Goal: Task Accomplishment & Management: Complete application form

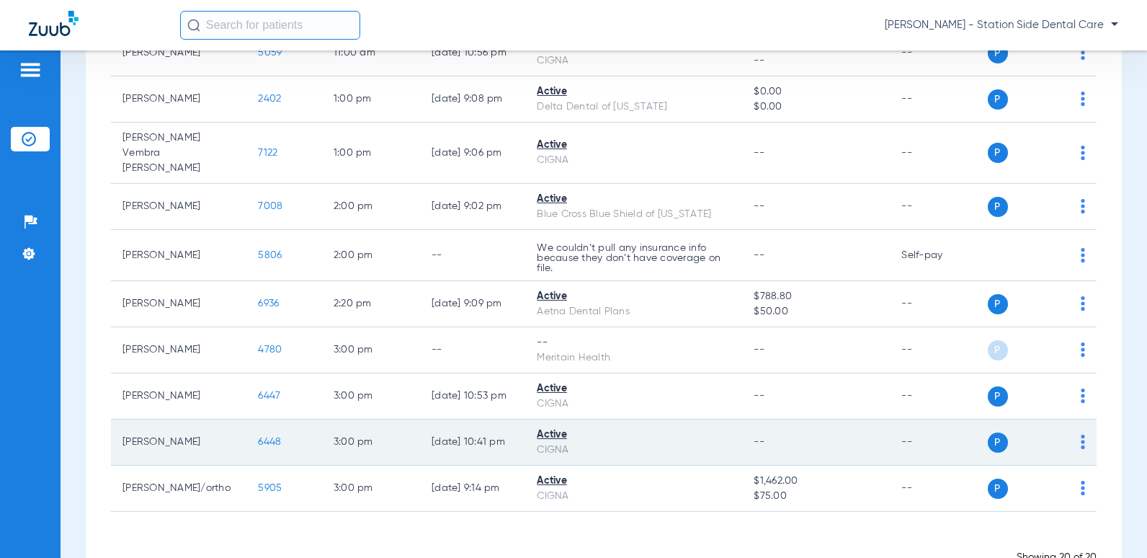
scroll to position [715, 0]
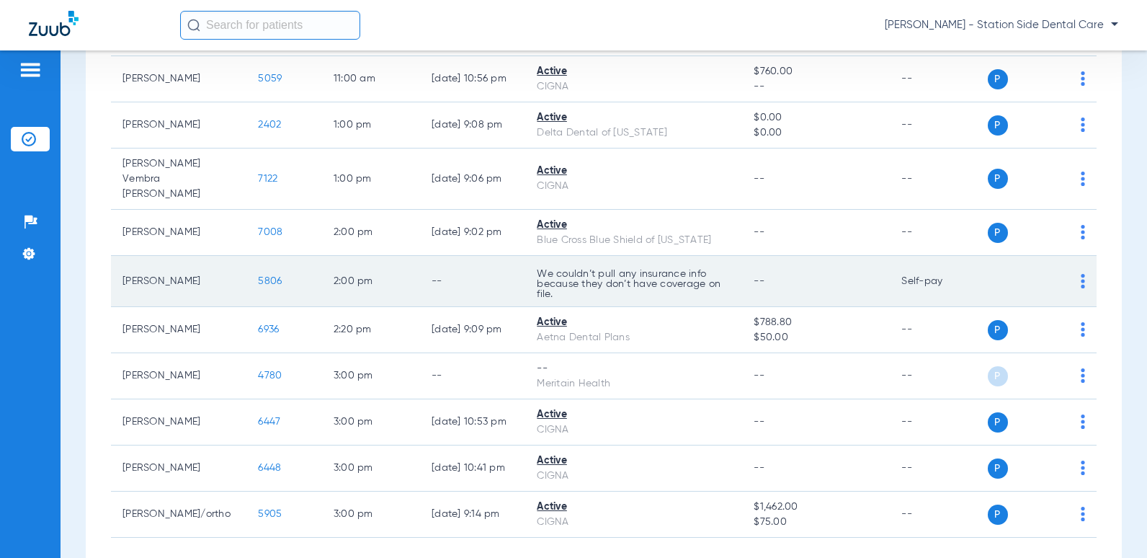
click at [258, 277] on span "5806" at bounding box center [270, 281] width 24 height 10
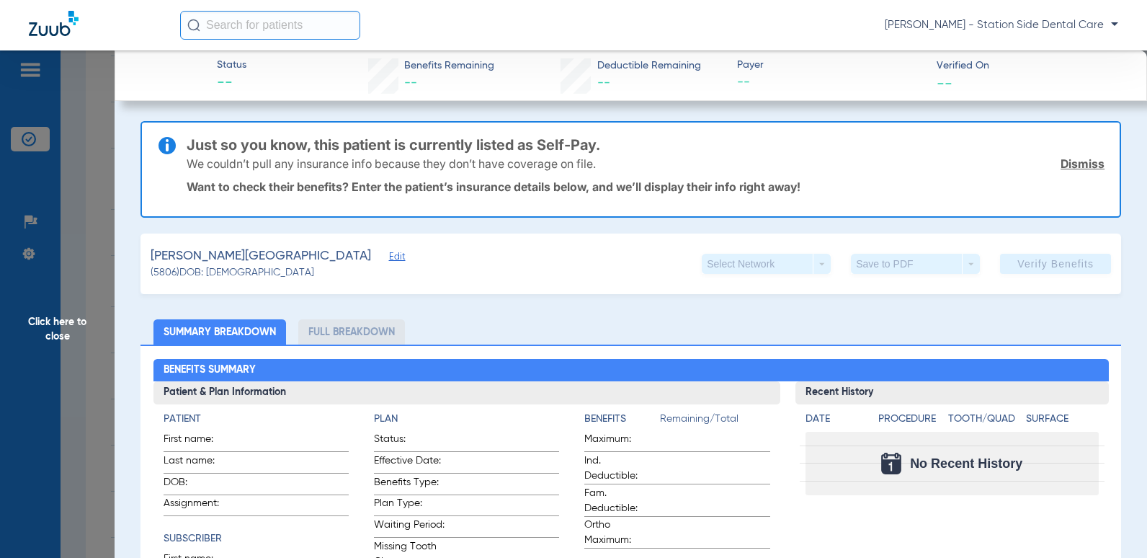
click at [389, 253] on span "Edit" at bounding box center [395, 259] width 13 height 14
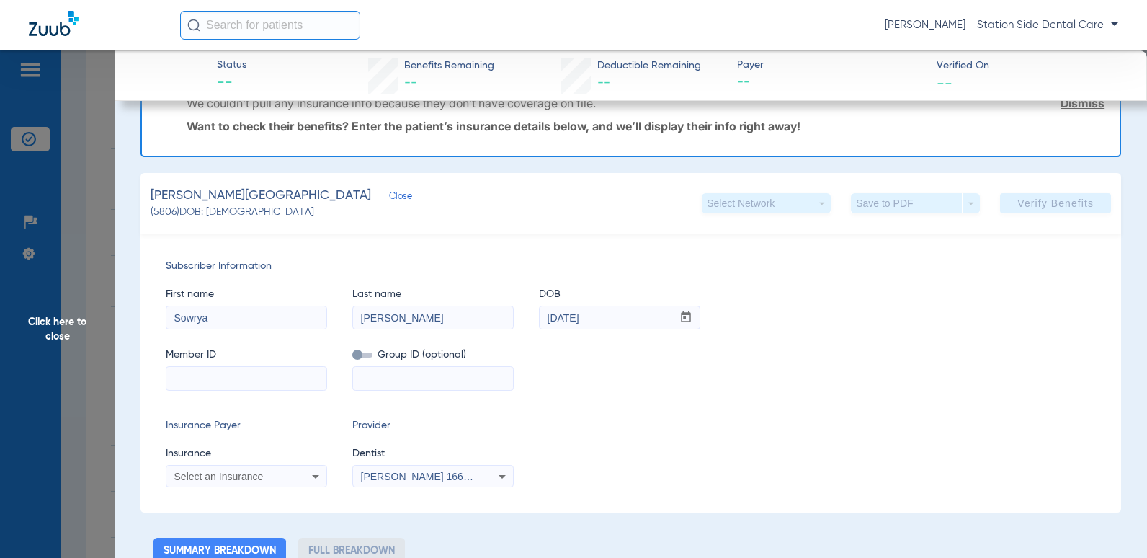
scroll to position [144, 0]
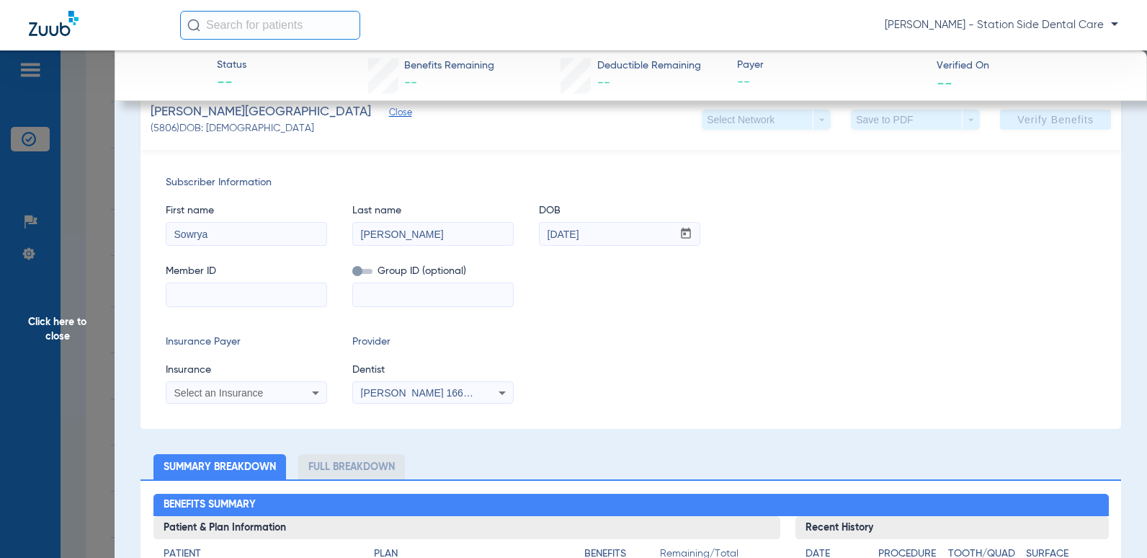
click at [235, 301] on input at bounding box center [246, 294] width 160 height 23
paste input "170498920"
type input "170498920"
type input "5695"
click at [245, 395] on span "Select an Insurance" at bounding box center [218, 393] width 89 height 12
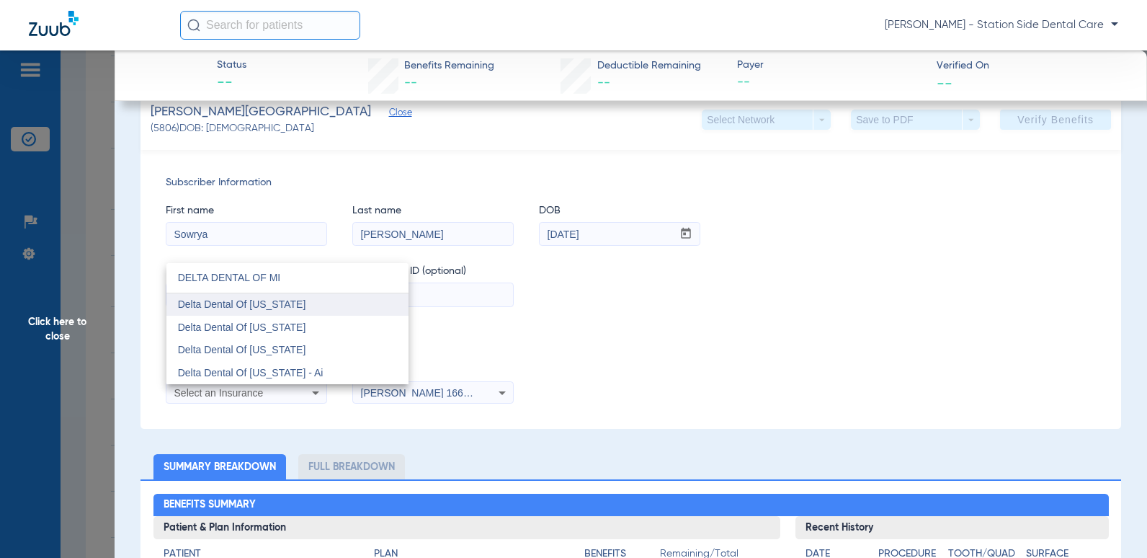
type input "DELTA DENTAL OF MI"
click at [304, 295] on mat-option "Delta Dental Of [US_STATE]" at bounding box center [287, 304] width 242 height 23
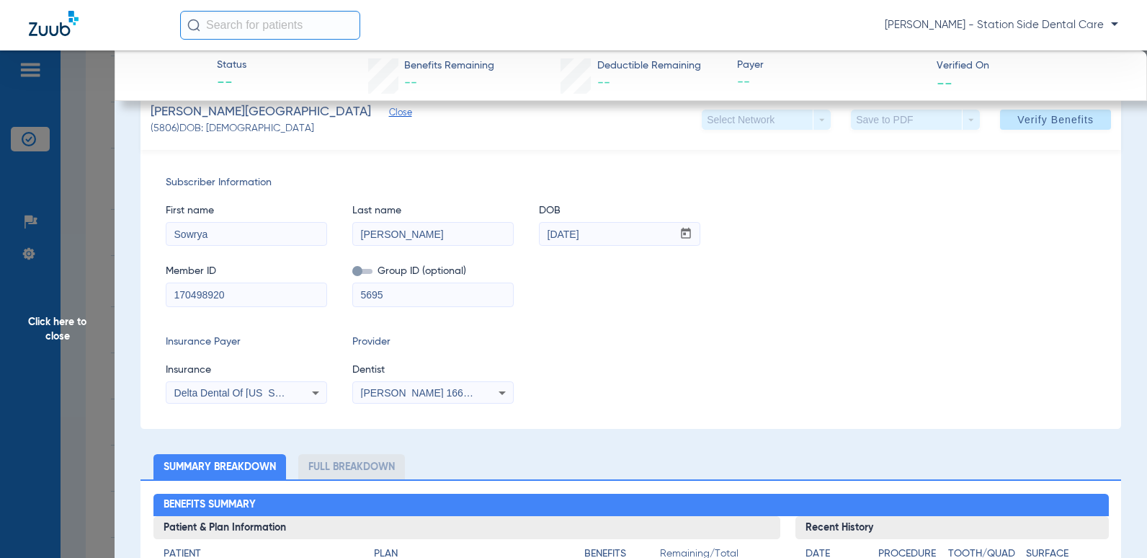
click at [768, 328] on div "Subscriber Information First name Sowrya Last name [PERSON_NAME] DOB mm / dd / …" at bounding box center [631, 289] width 981 height 279
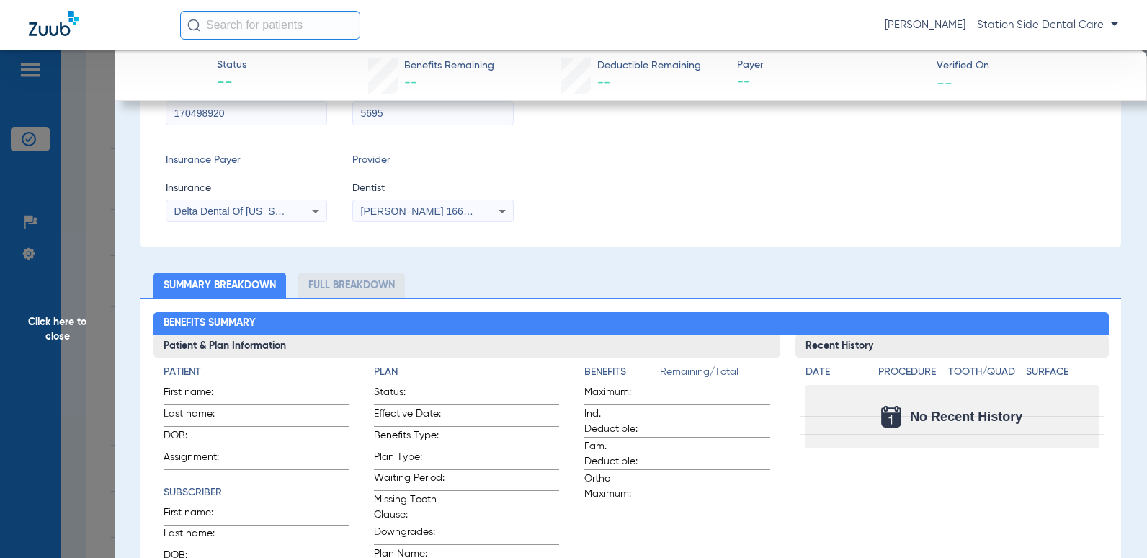
scroll to position [360, 0]
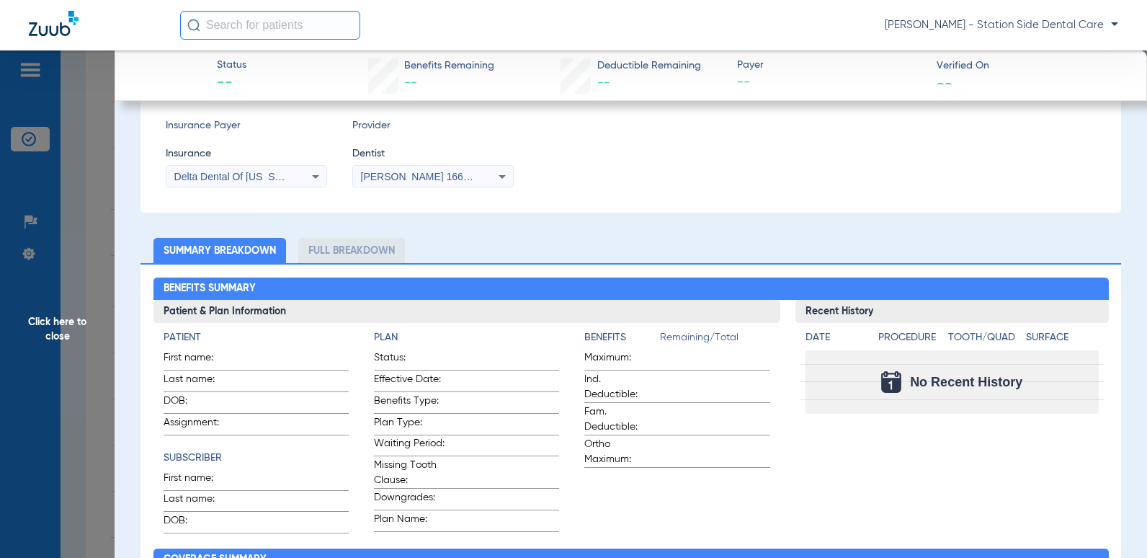
click at [497, 173] on icon at bounding box center [502, 176] width 17 height 17
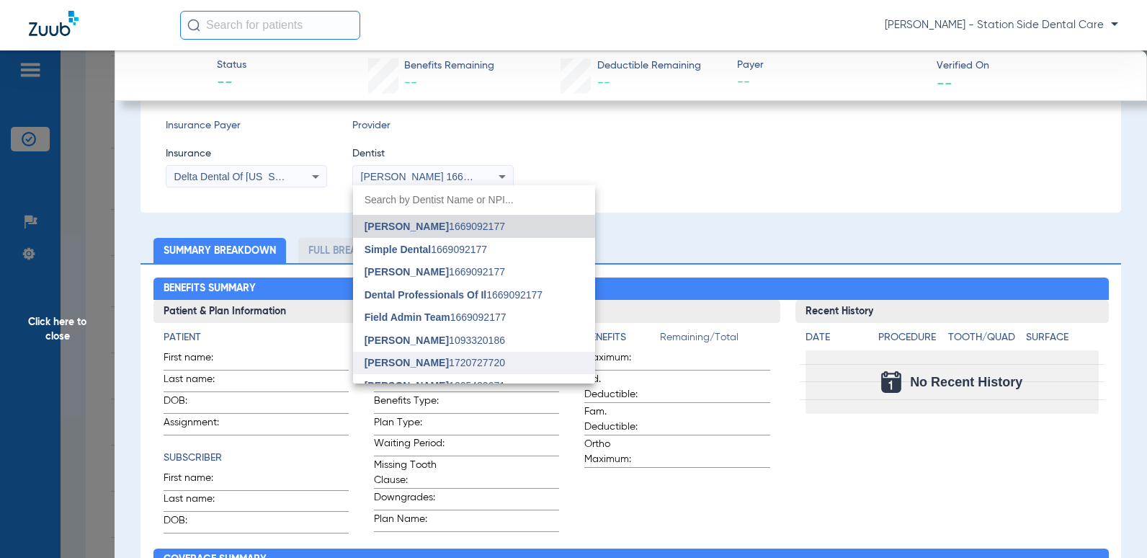
click at [457, 357] on span "[PERSON_NAME] 1720727720" at bounding box center [435, 362] width 141 height 10
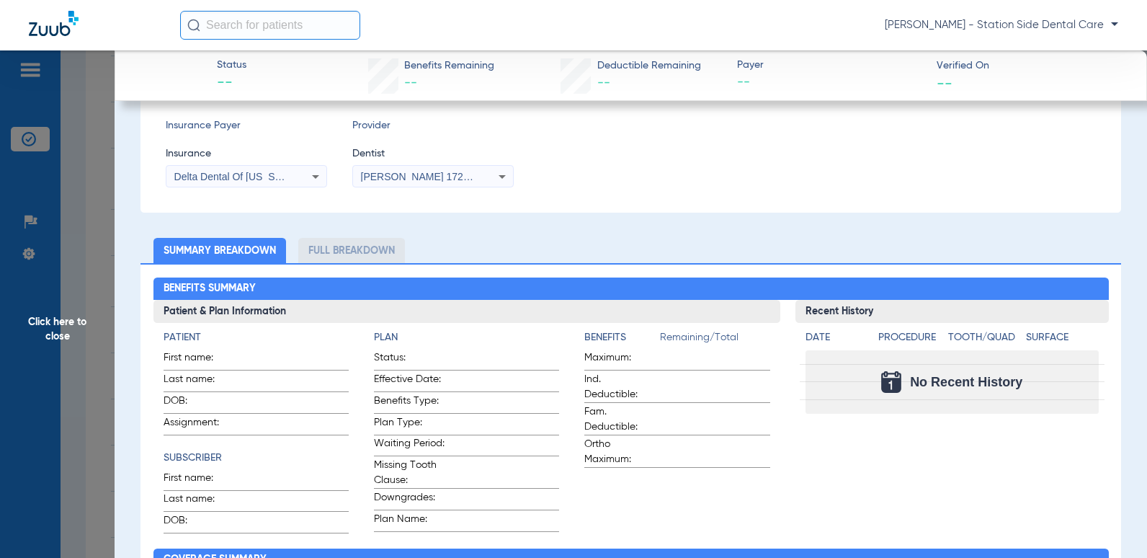
click at [670, 190] on div "Subscriber Information First name Sowrya Last name [PERSON_NAME] DOB mm / dd / …" at bounding box center [631, 73] width 981 height 279
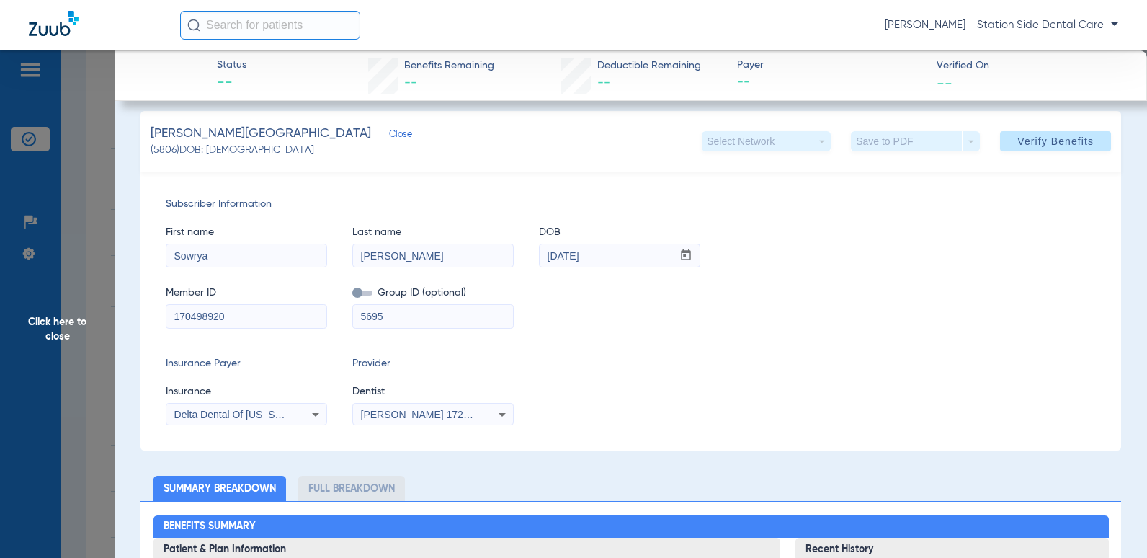
scroll to position [0, 0]
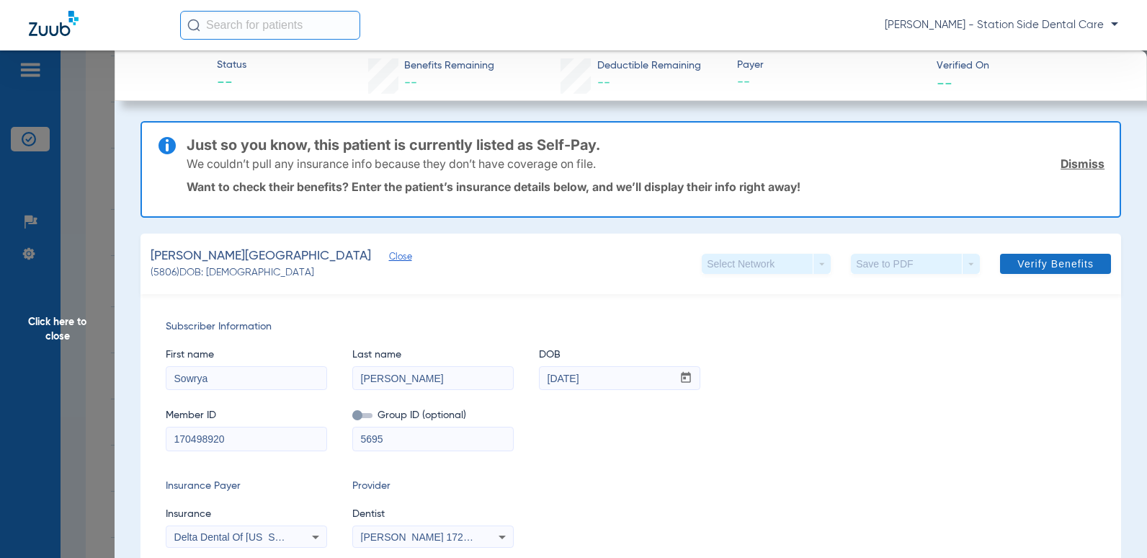
click at [1023, 270] on span at bounding box center [1055, 263] width 111 height 35
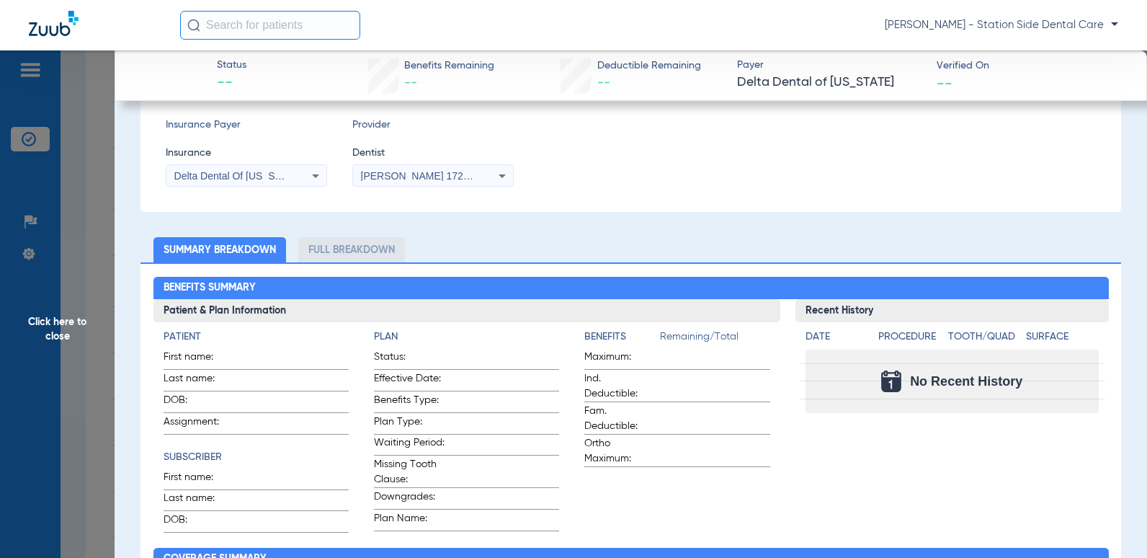
scroll to position [360, 0]
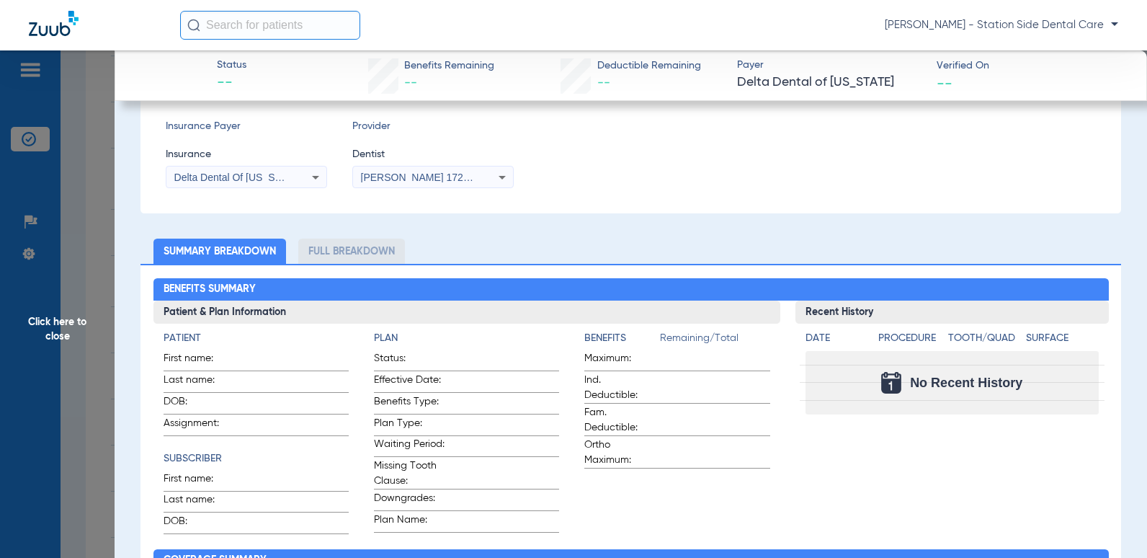
click at [339, 256] on li "Full Breakdown" at bounding box center [351, 251] width 107 height 25
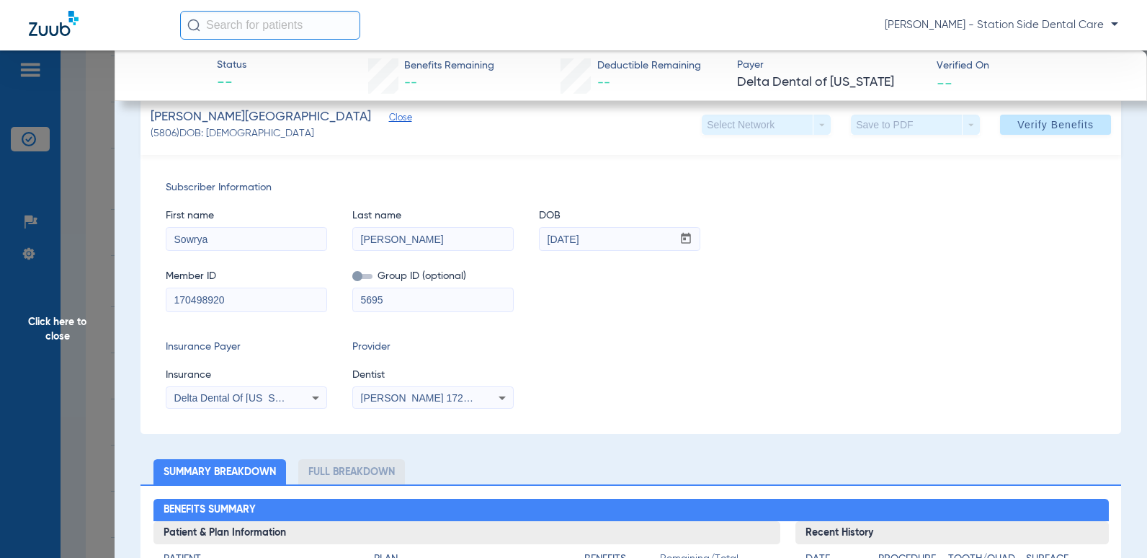
scroll to position [144, 0]
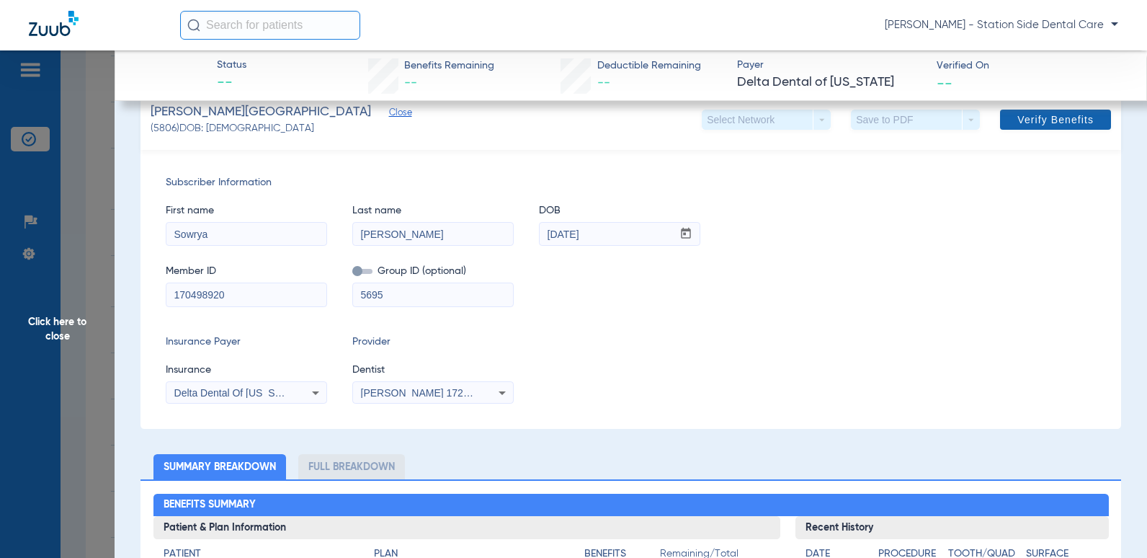
click at [1054, 123] on span "Verify Benefits" at bounding box center [1056, 120] width 76 height 12
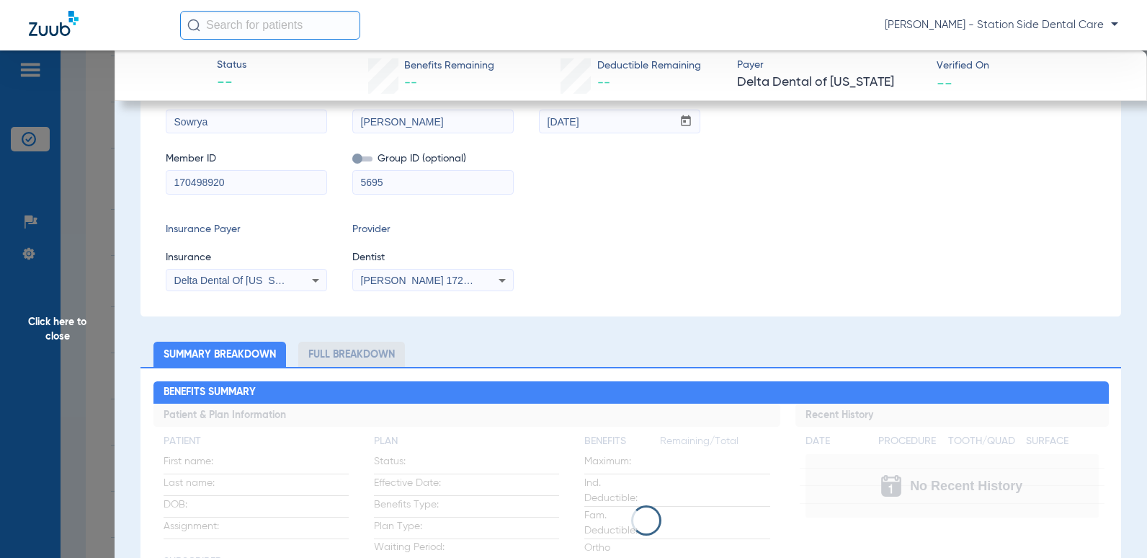
scroll to position [32, 0]
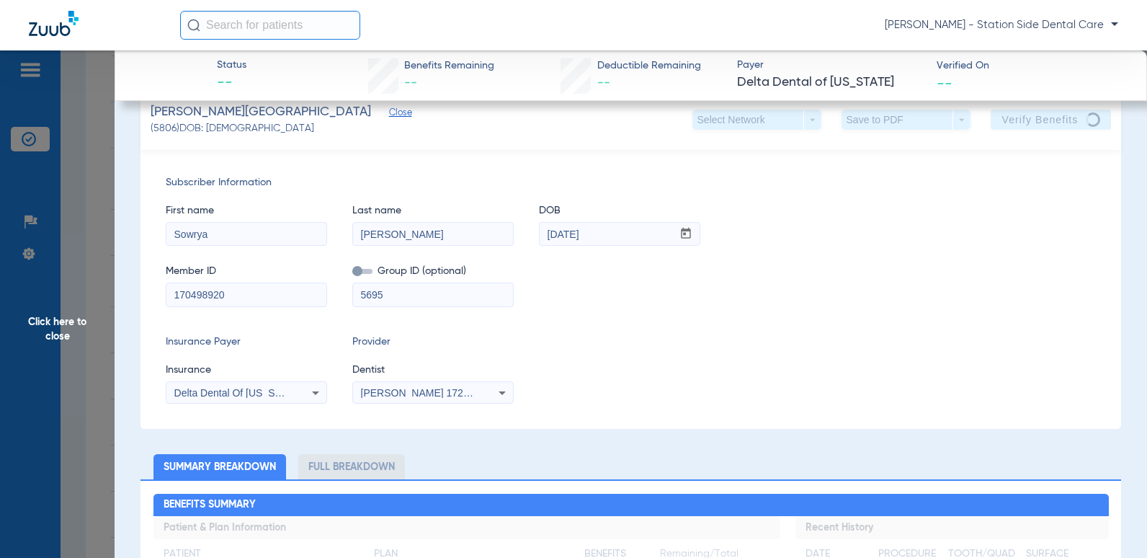
drag, startPoint x: 631, startPoint y: 234, endPoint x: 492, endPoint y: 237, distance: 139.1
click at [492, 237] on div "First name Sowrya Last name [PERSON_NAME] DOB mm / dd / yyyy [DATE]" at bounding box center [631, 217] width 930 height 55
click at [175, 229] on input "Sowrya" at bounding box center [246, 234] width 160 height 23
type input "Venkat Sowrya"
click at [812, 292] on div "Member ID 170498920 Group ID (optional) 5695" at bounding box center [631, 278] width 930 height 55
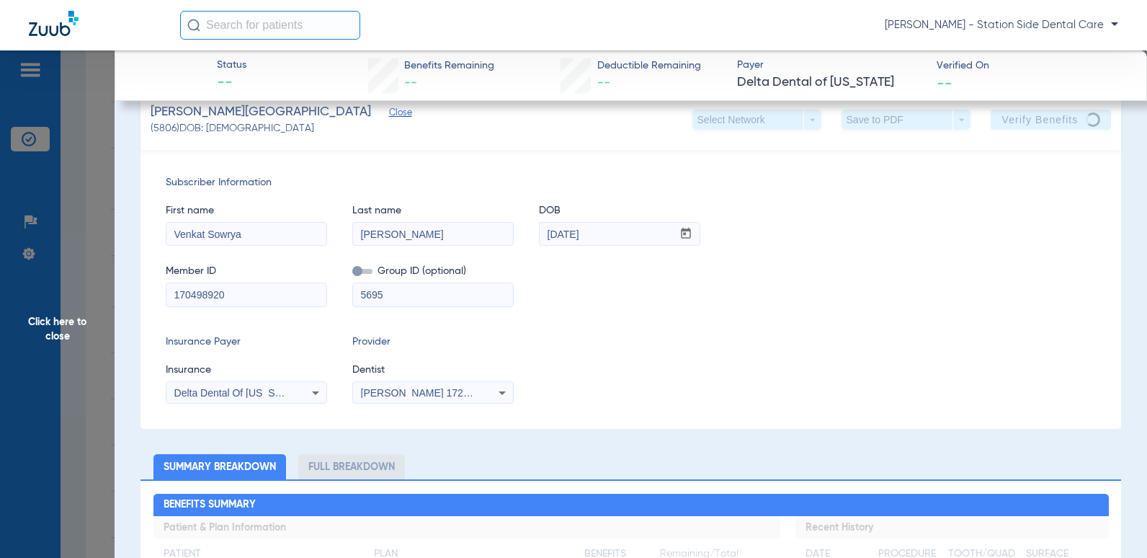
click at [869, 264] on div "Member ID 170498920 Group ID (optional) 5695" at bounding box center [631, 278] width 930 height 55
click at [61, 342] on span "Click here to close" at bounding box center [57, 329] width 115 height 558
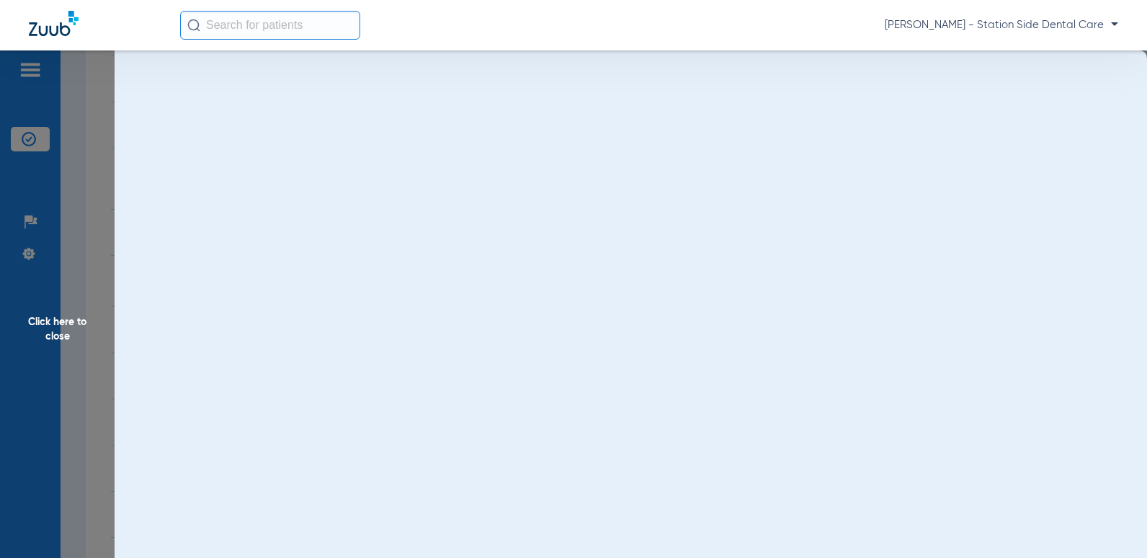
click at [58, 324] on span "Click here to close" at bounding box center [57, 329] width 115 height 558
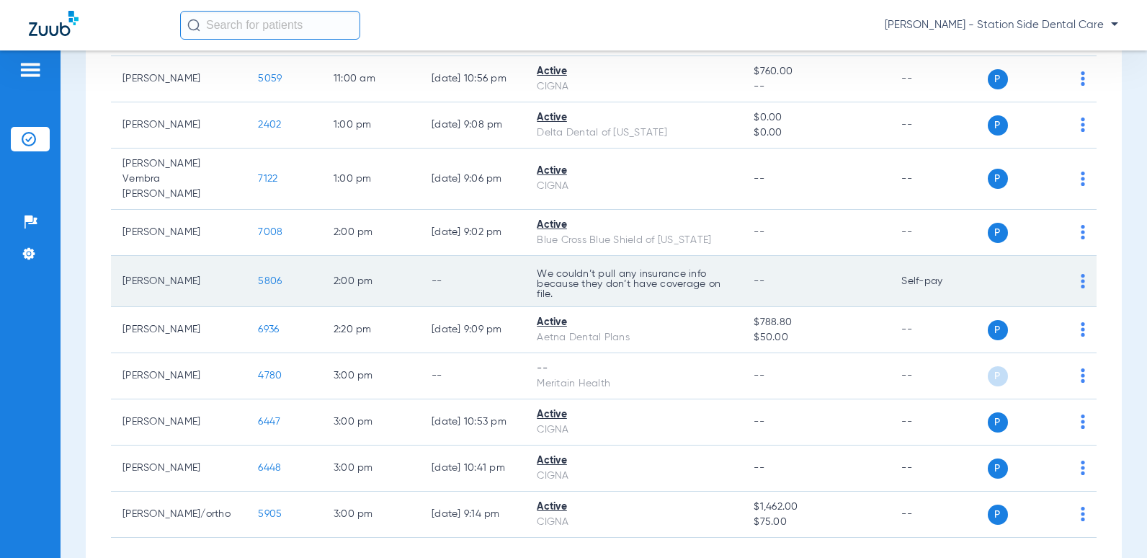
click at [258, 281] on span "5806" at bounding box center [270, 281] width 24 height 10
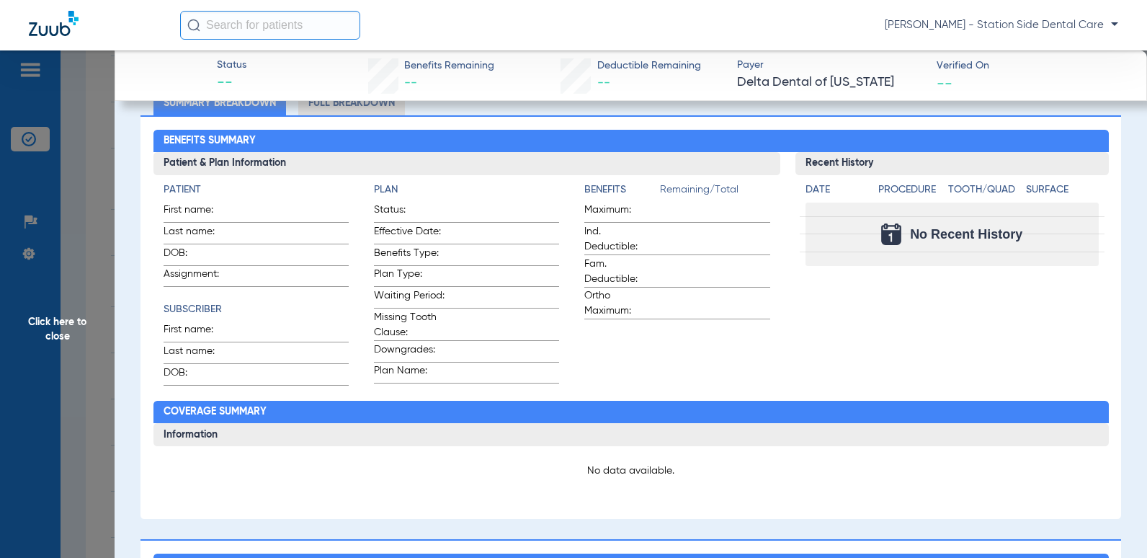
scroll to position [72, 0]
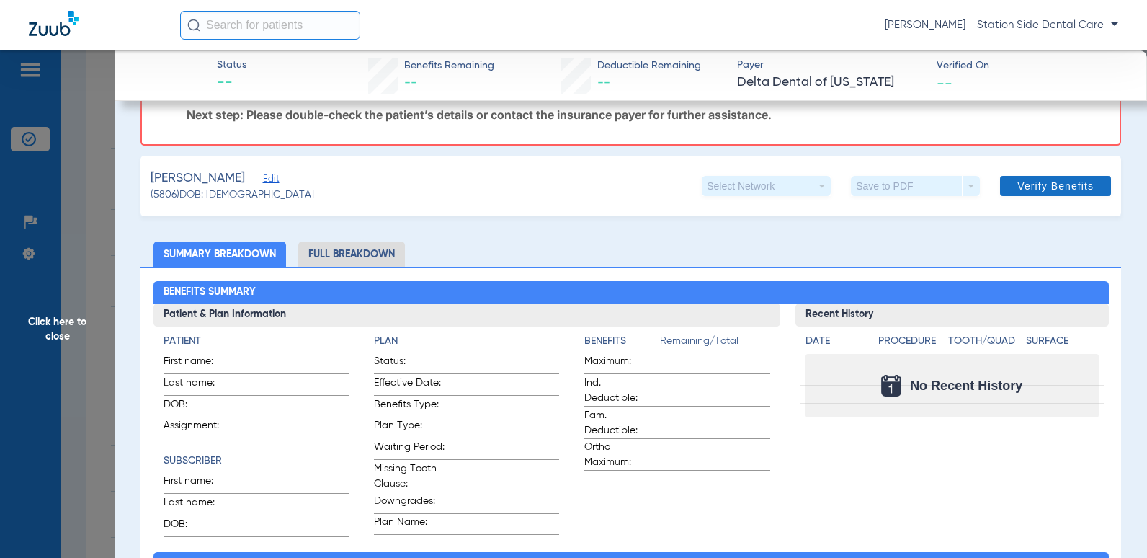
click at [1047, 180] on span "Verify Benefits" at bounding box center [1056, 186] width 76 height 12
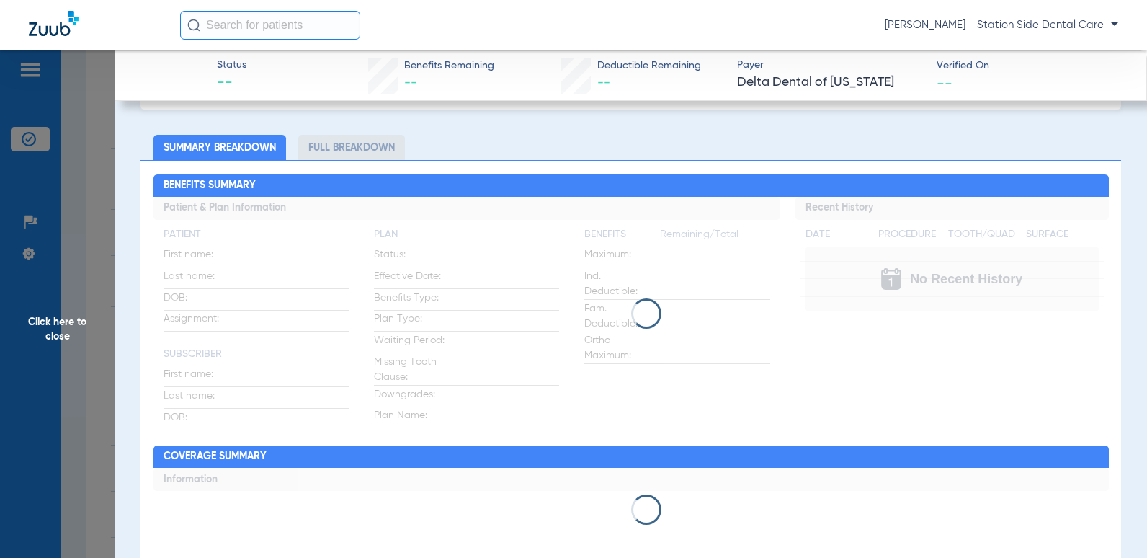
scroll to position [0, 0]
